Goal: Navigation & Orientation: Go to known website

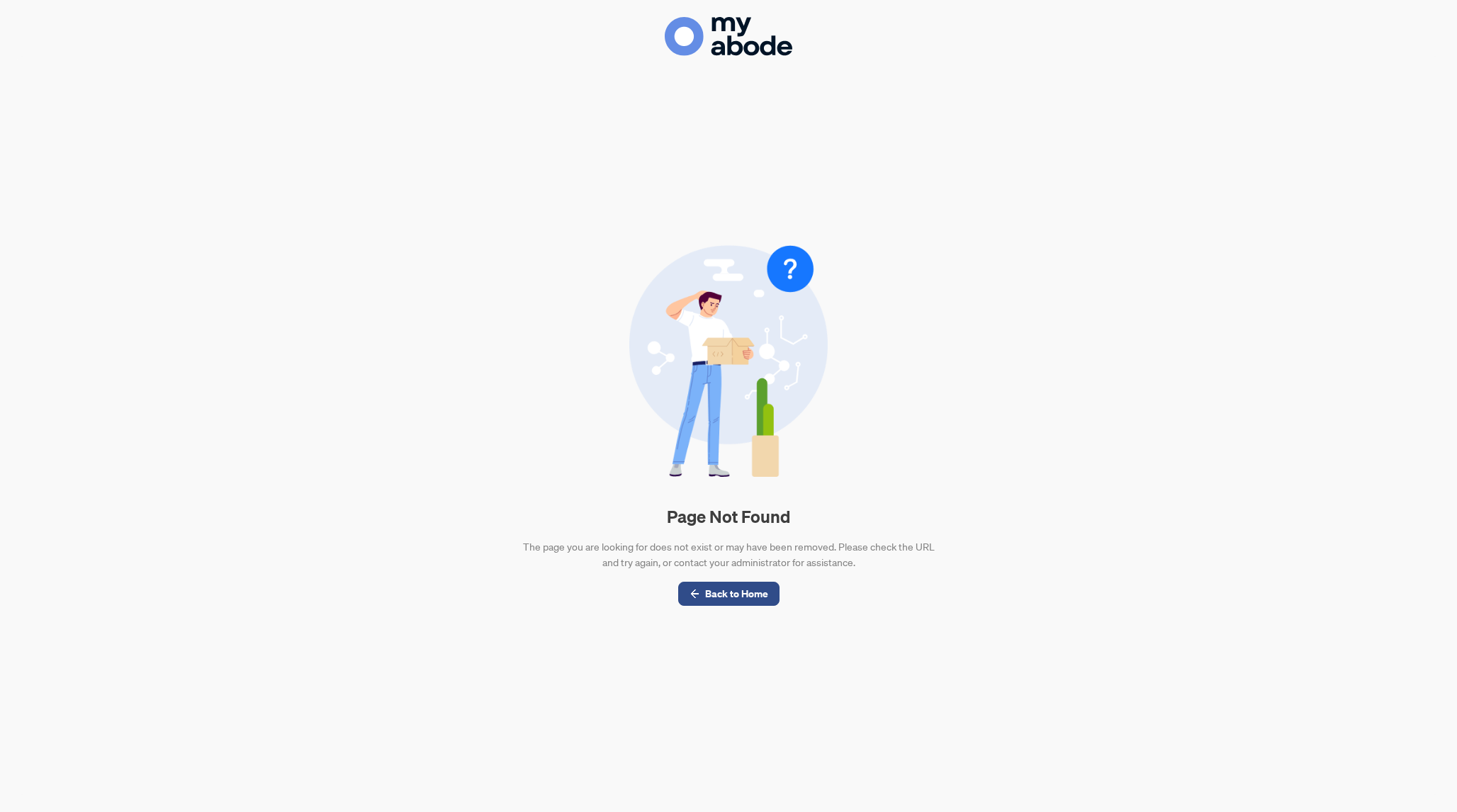
click at [337, 243] on div "Page Not Found The page you are looking for does not exist or may have been rem…" at bounding box center [729, 426] width 1423 height 739
click at [422, 357] on div "Page Not Found The page you are looking for does not exist or may have been rem…" at bounding box center [729, 426] width 1423 height 739
click at [143, 118] on div "Page Not Found The page you are looking for does not exist or may have been rem…" at bounding box center [729, 426] width 1423 height 739
click at [292, 202] on div "Page Not Found The page you are looking for does not exist or may have been rem…" at bounding box center [729, 426] width 1423 height 739
click at [227, 54] on div "Page Not Found The page you are looking for does not exist or may have been rem…" at bounding box center [728, 406] width 1457 height 812
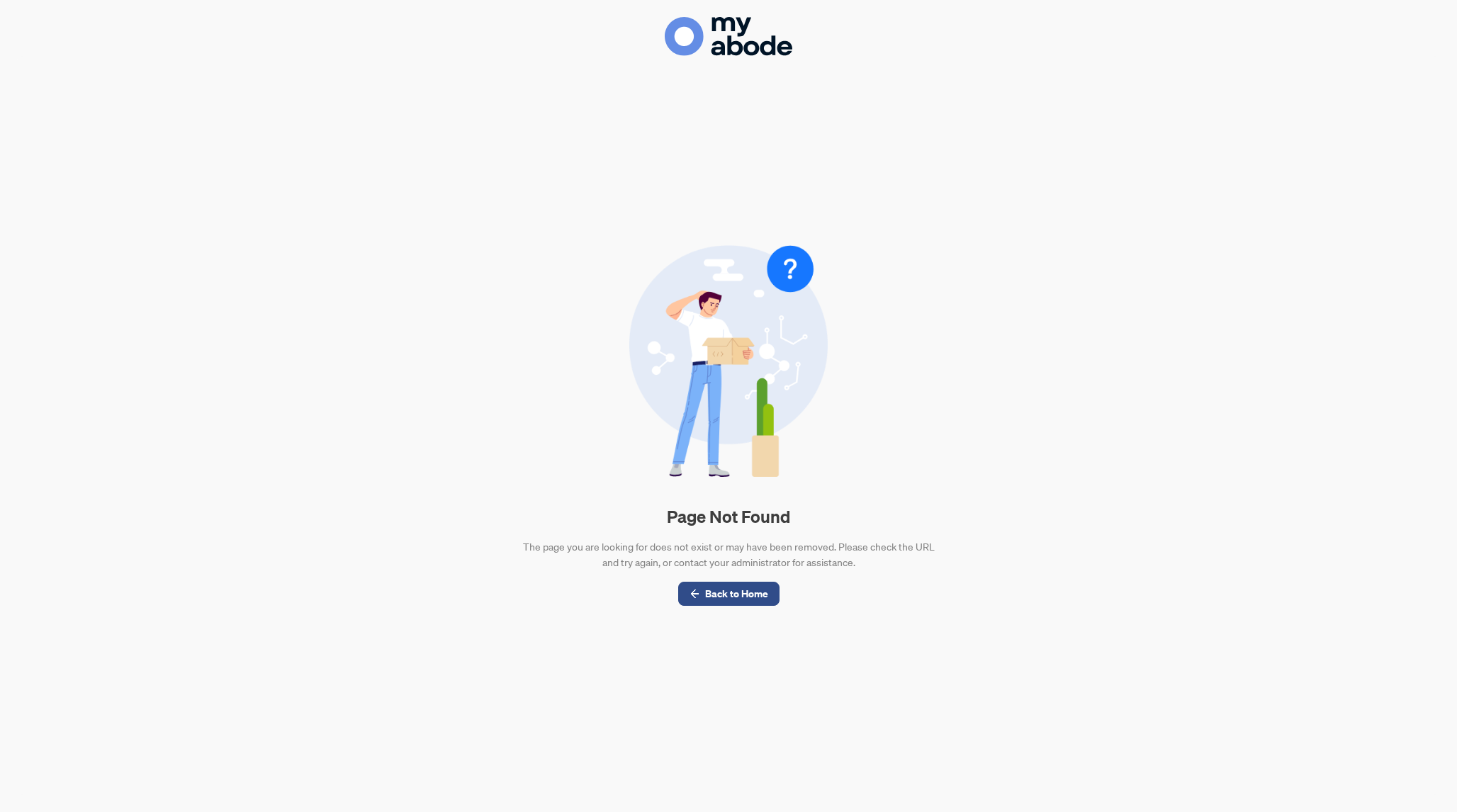
click at [192, 54] on div "Page Not Found The page you are looking for does not exist or may have been rem…" at bounding box center [728, 406] width 1457 height 812
click at [195, 134] on div "Page Not Found The page you are looking for does not exist or may have been rem…" at bounding box center [729, 426] width 1423 height 739
click at [195, 137] on div "Page Not Found The page you are looking for does not exist or may have been rem…" at bounding box center [729, 426] width 1423 height 739
click at [203, 23] on div "Page Not Found The page you are looking for does not exist or may have been rem…" at bounding box center [728, 406] width 1457 height 812
click at [195, 22] on div "Page Not Found The page you are looking for does not exist or may have been rem…" at bounding box center [728, 406] width 1457 height 812
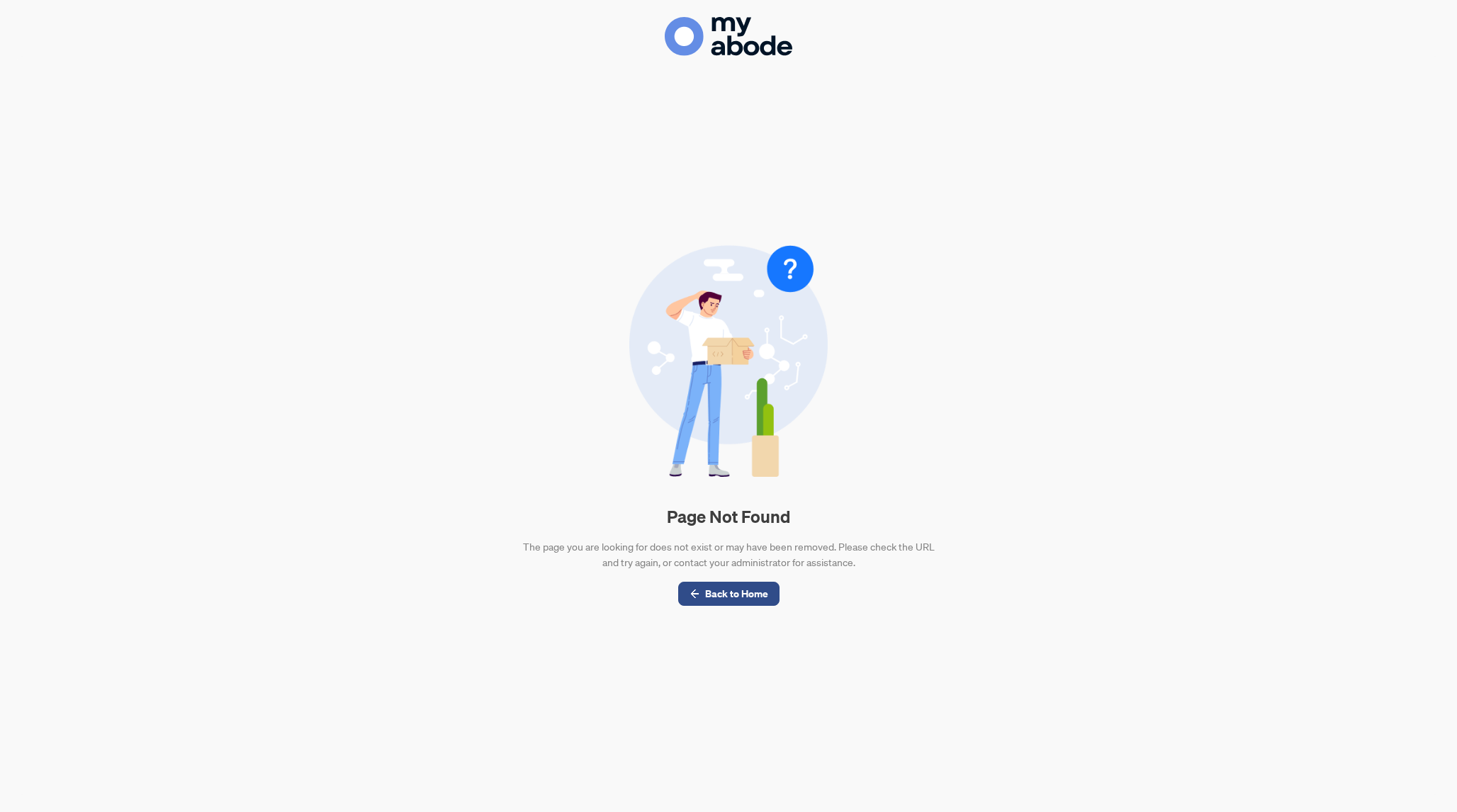
click at [202, 71] on div "Page Not Found The page you are looking for does not exist or may have been rem…" at bounding box center [729, 426] width 1423 height 739
click at [185, 187] on div "Page Not Found The page you are looking for does not exist or may have been rem…" at bounding box center [729, 426] width 1423 height 739
click at [1182, 272] on div "Page Not Found The page you are looking for does not exist or may have been rem…" at bounding box center [729, 426] width 1423 height 739
click at [220, 43] on div "Page Not Found The page you are looking for does not exist or may have been rem…" at bounding box center [728, 406] width 1457 height 812
